Goal: Information Seeking & Learning: Learn about a topic

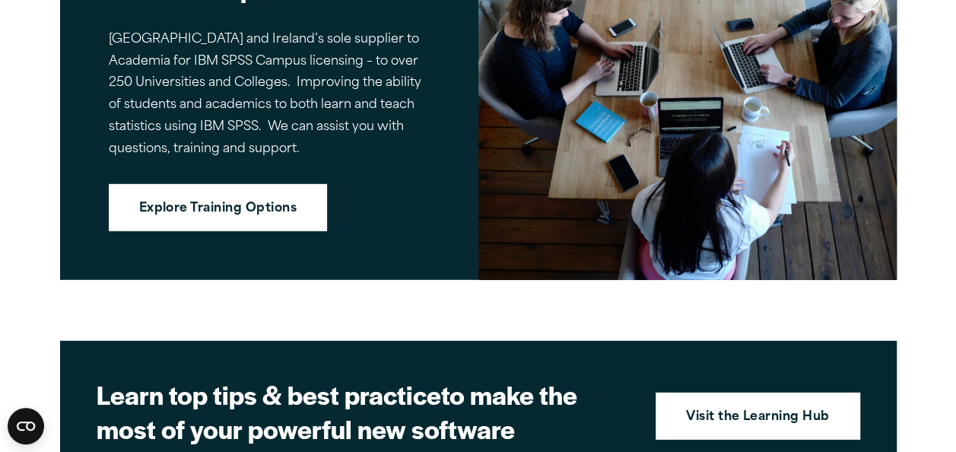
scroll to position [2092, 0]
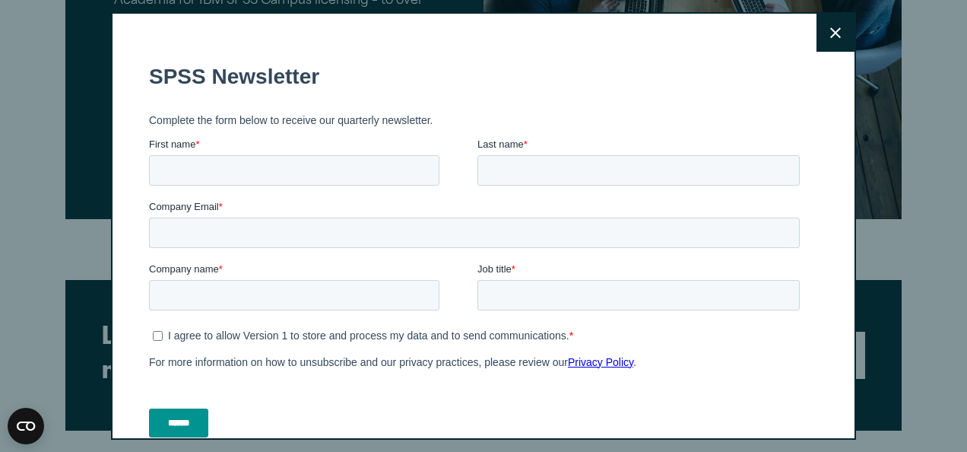
click at [817, 33] on button "Close" at bounding box center [836, 33] width 38 height 38
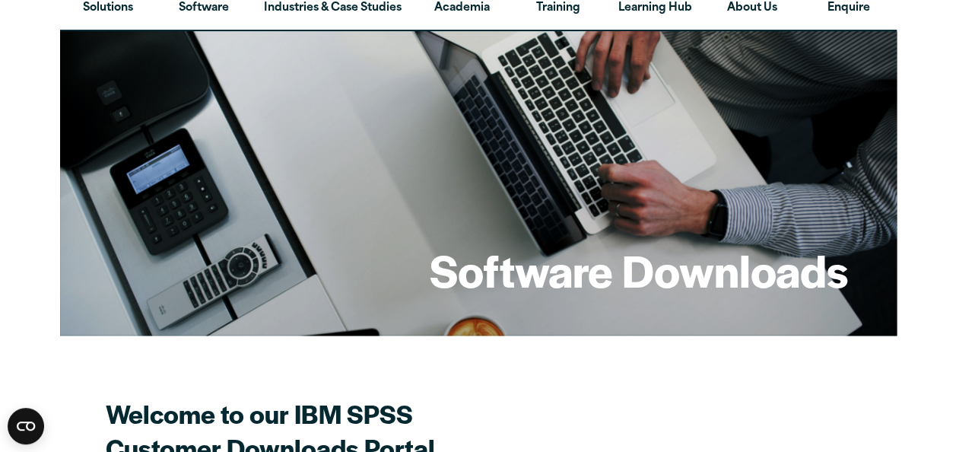
scroll to position [0, 0]
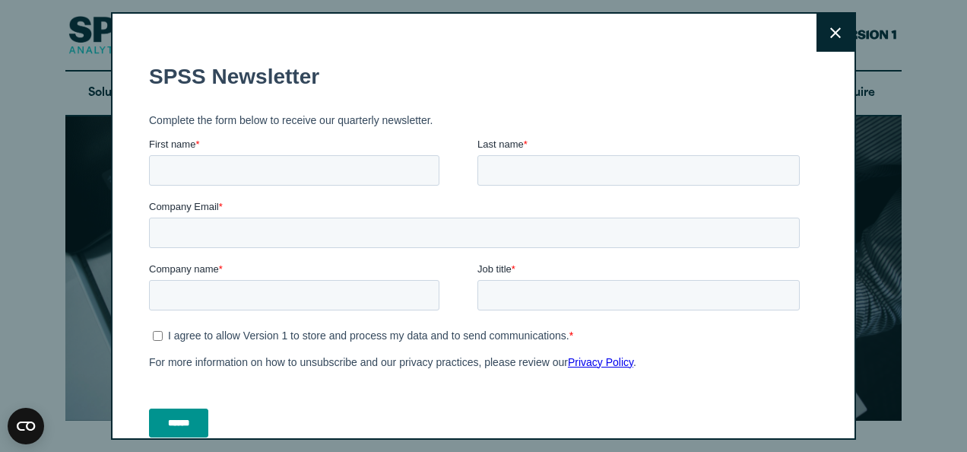
click at [818, 20] on button "Close" at bounding box center [836, 33] width 38 height 38
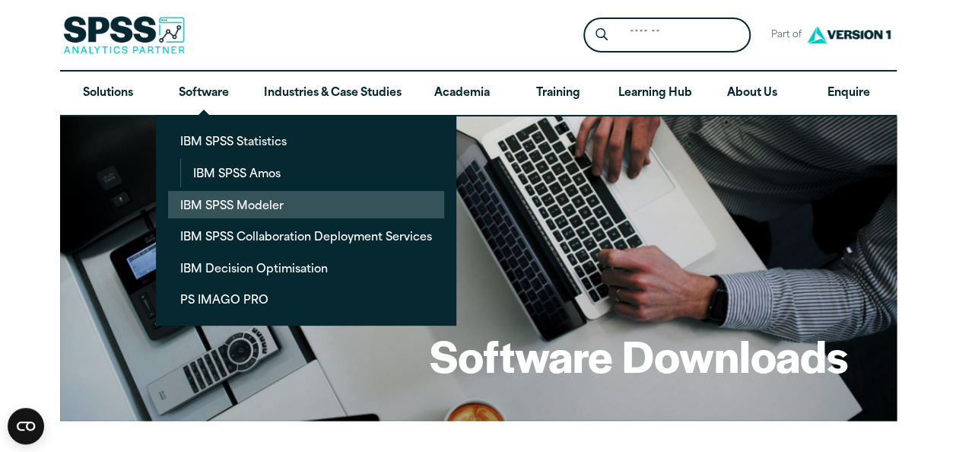
click at [221, 204] on link "IBM SPSS Modeler" at bounding box center [306, 205] width 276 height 28
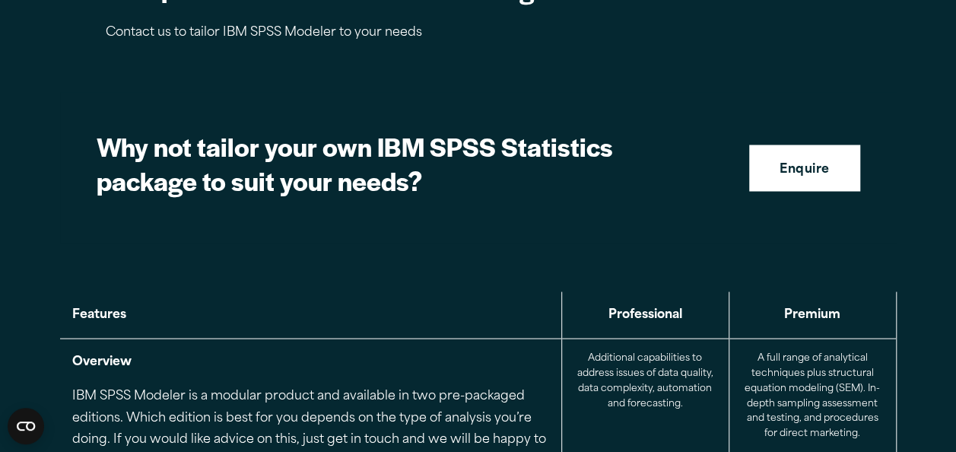
scroll to position [1842, 0]
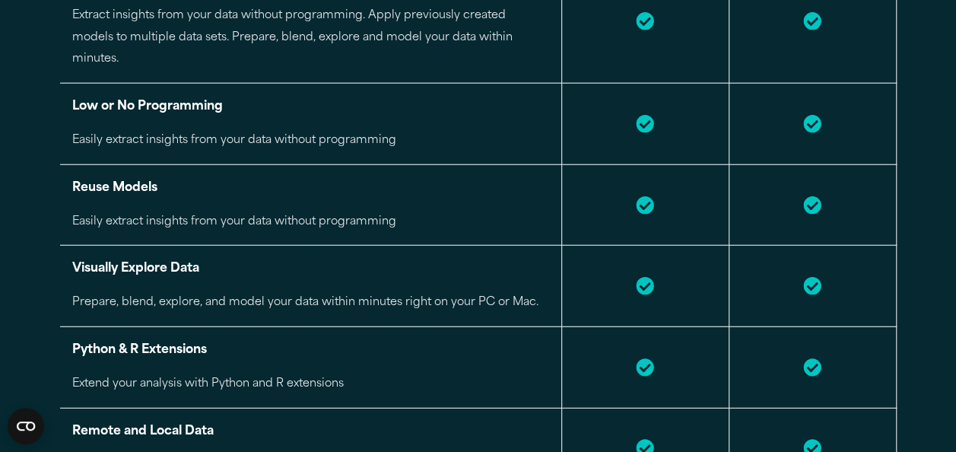
drag, startPoint x: 44, startPoint y: 0, endPoint x: 11, endPoint y: -21, distance: 39.7
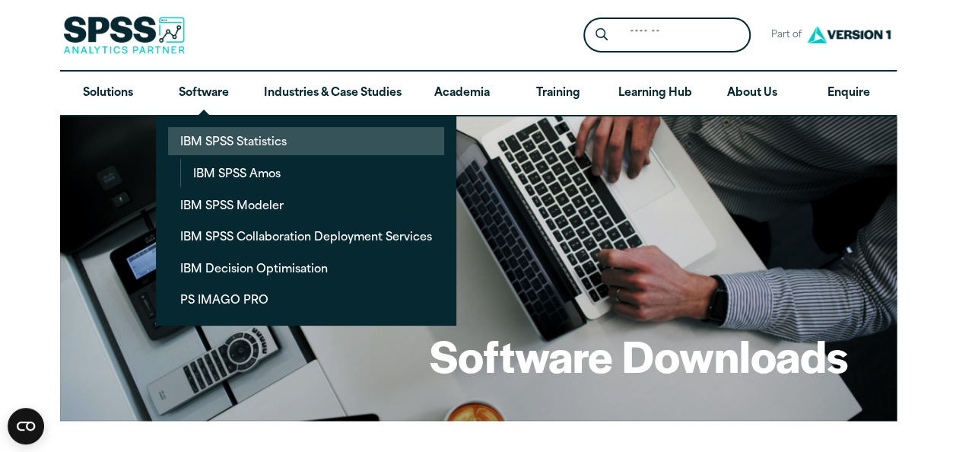
click at [205, 140] on link "IBM SPSS Statistics" at bounding box center [306, 141] width 276 height 28
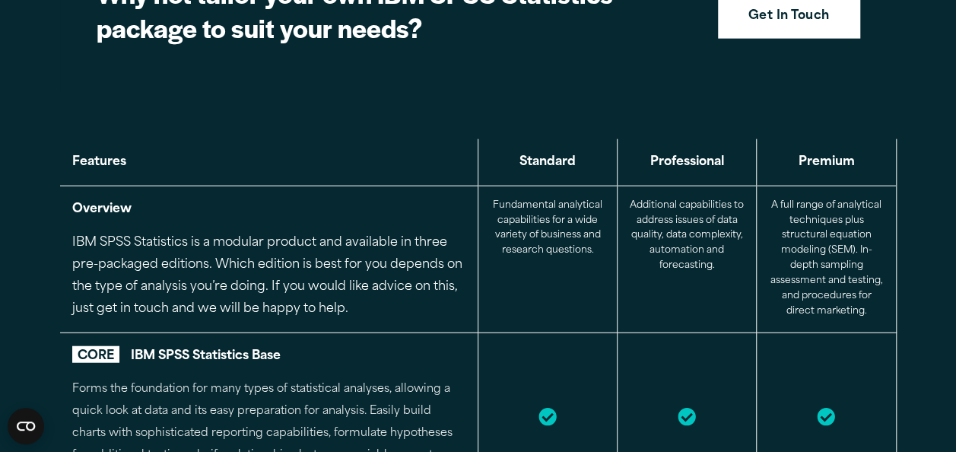
scroll to position [1638, 0]
